Goal: Information Seeking & Learning: Learn about a topic

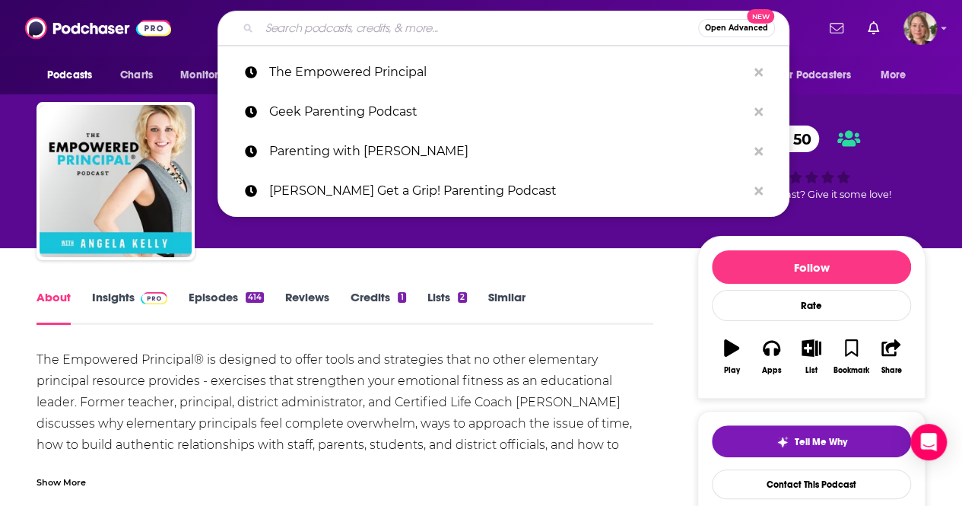
click at [361, 37] on input "Search podcasts, credits, & more..." at bounding box center [478, 28] width 439 height 24
paste input "Class Disrupted"
type input "Class Disrupted"
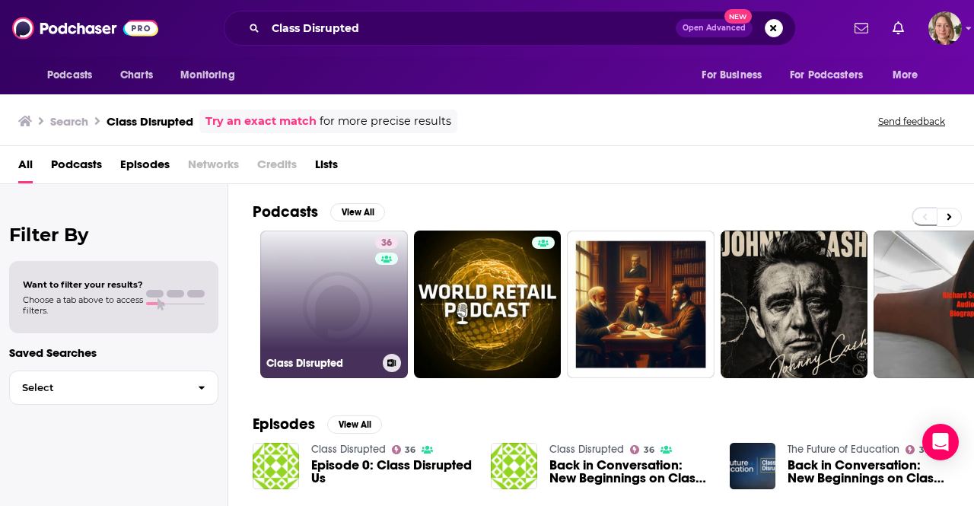
click at [309, 282] on link "36 Class Disrupted" at bounding box center [334, 305] width 148 height 148
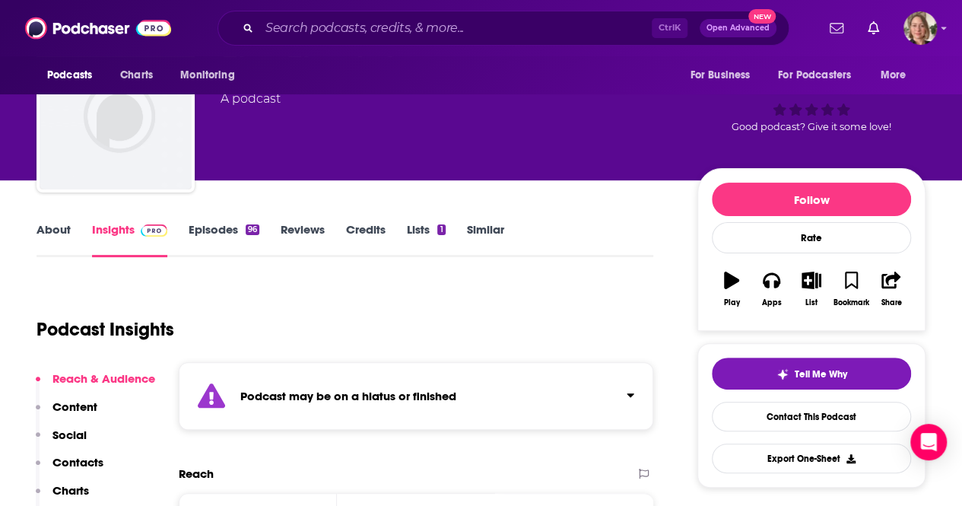
scroll to position [228, 0]
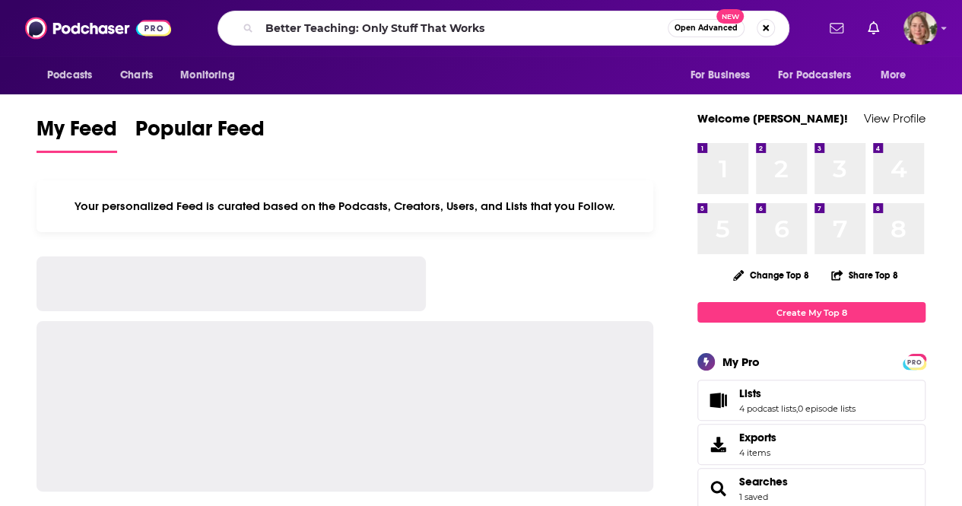
type input "Better Teaching: Only Stuff That Works"
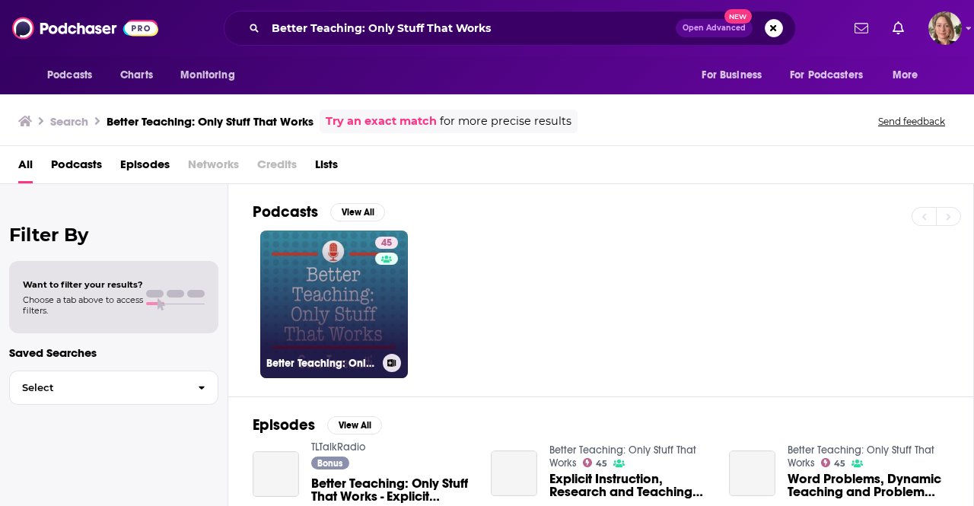
click at [327, 266] on link "45 Better Teaching: Only Stuff That Works" at bounding box center [334, 305] width 148 height 148
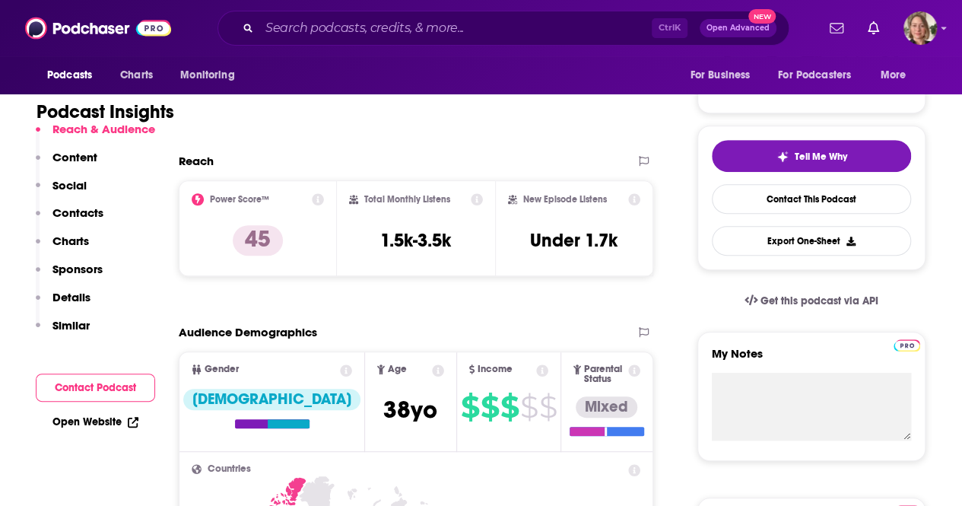
scroll to position [76, 0]
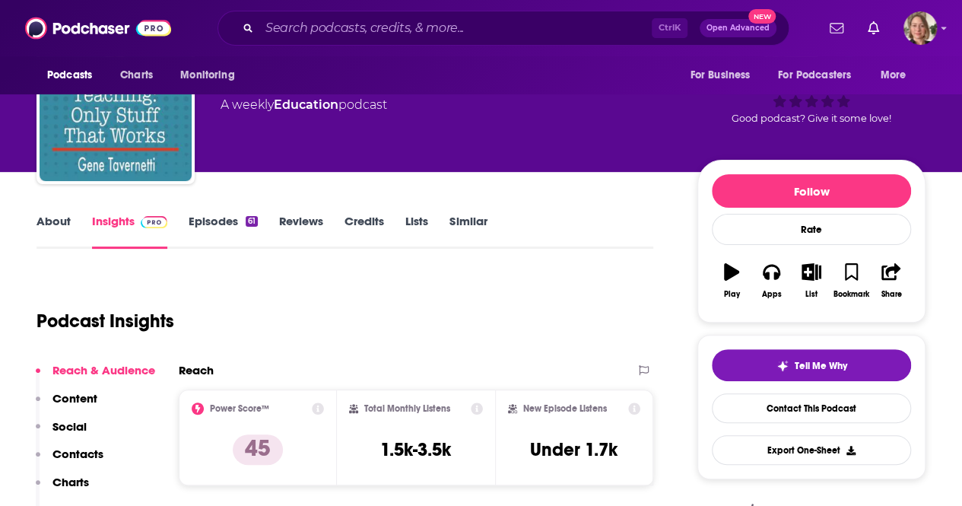
click at [43, 221] on link "About" at bounding box center [54, 231] width 34 height 35
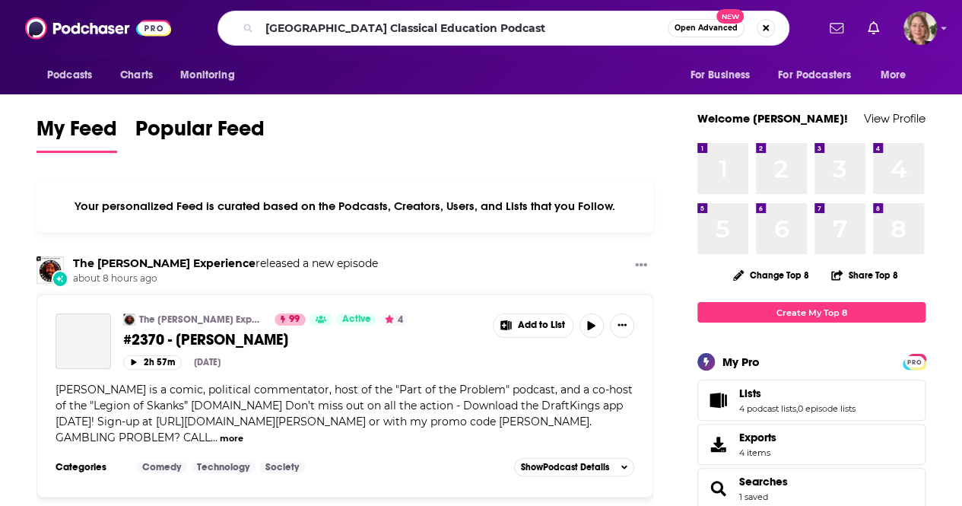
type input "[GEOGRAPHIC_DATA] Classical Education Podcast"
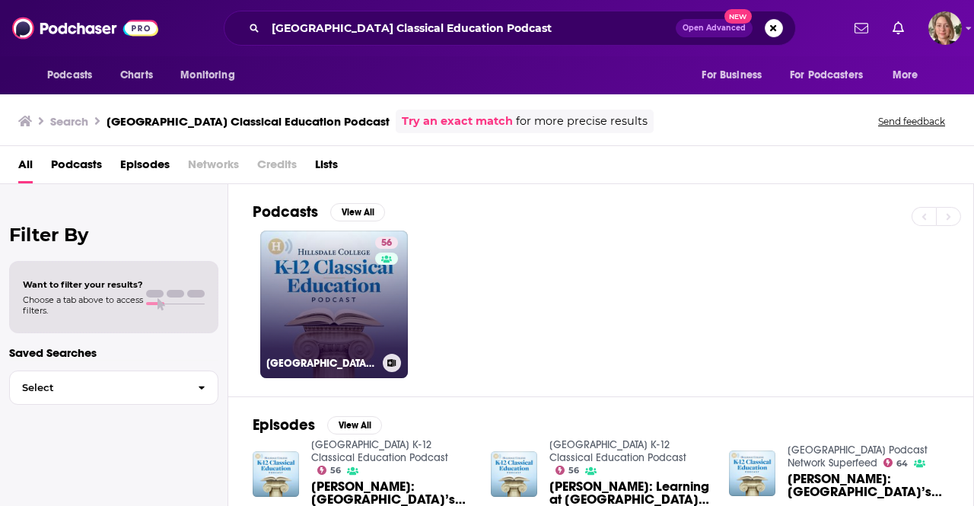
click at [370, 276] on link "56 Hillsdale College K-12 Classical Education Podcast" at bounding box center [334, 305] width 148 height 148
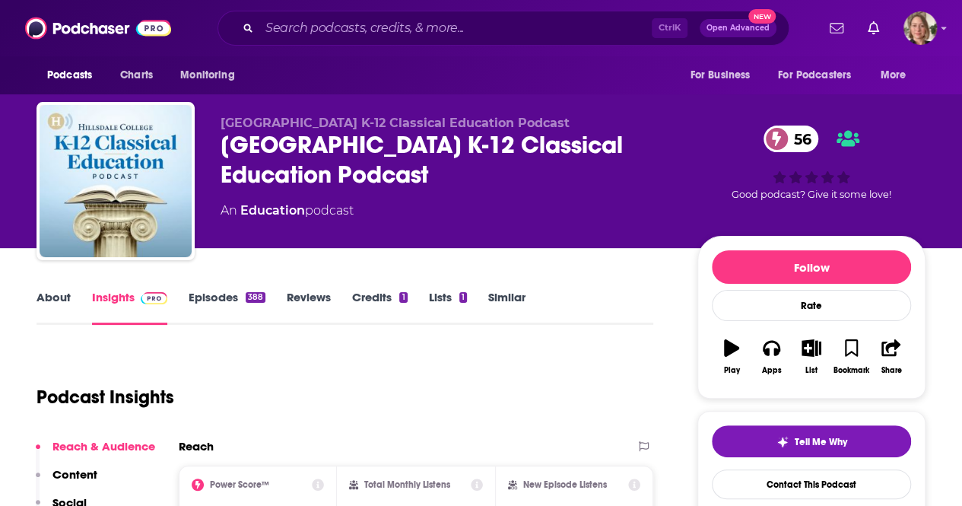
click at [56, 304] on link "About" at bounding box center [54, 307] width 34 height 35
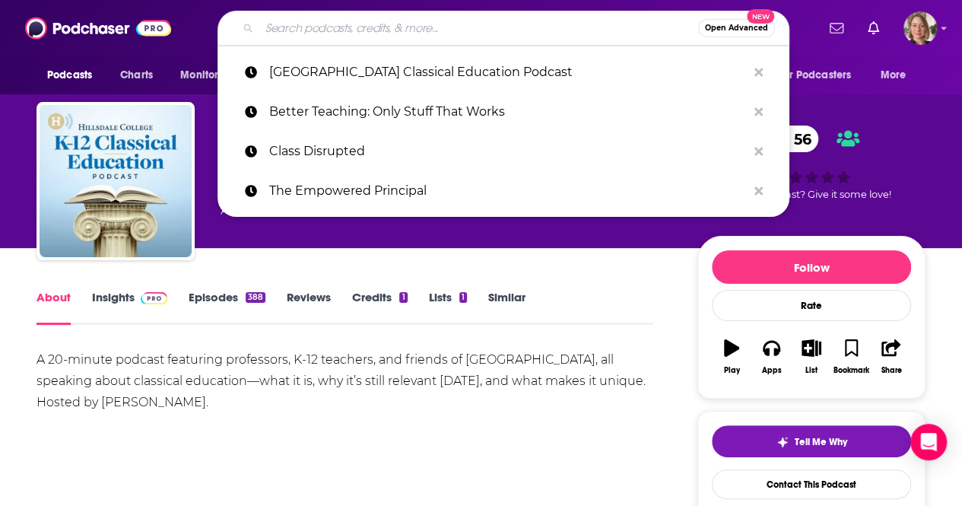
click at [380, 22] on input "Search podcasts, credits, & more..." at bounding box center [478, 28] width 439 height 24
paste input "Principal Center Radio"
type input "Principal Center Radio"
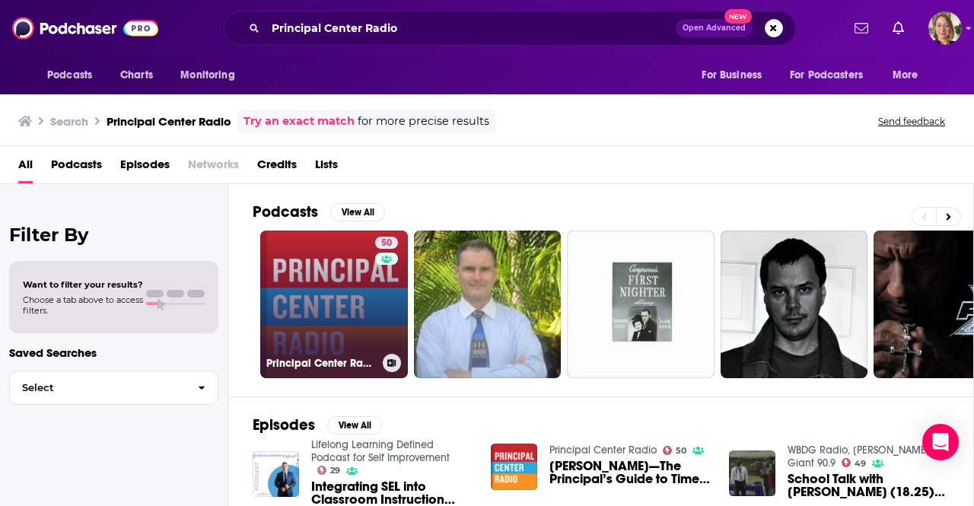
click at [370, 291] on link "50 Principal Center Radio" at bounding box center [334, 305] width 148 height 148
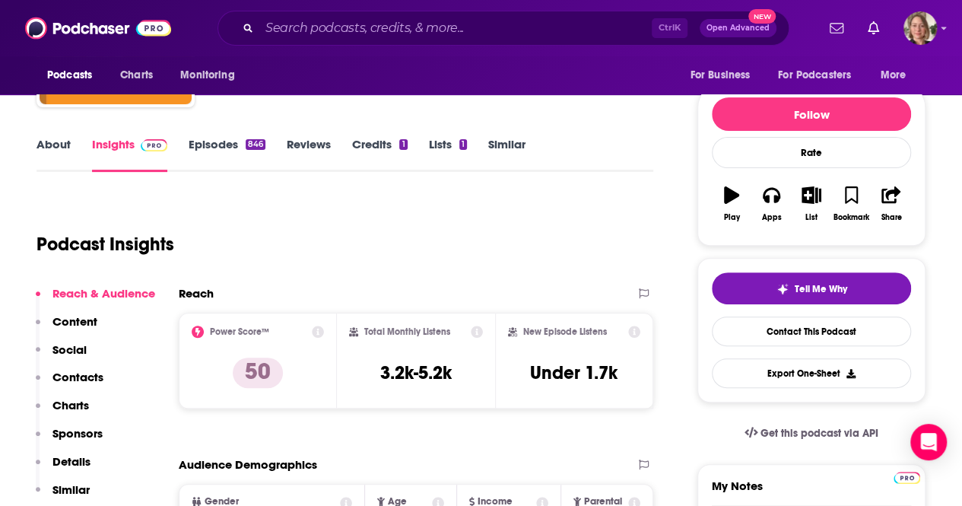
scroll to position [152, 0]
